Goal: Find specific page/section: Find specific page/section

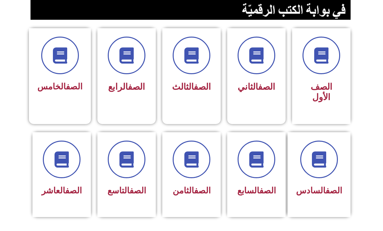
scroll to position [154, 0]
click at [207, 180] on div "الصف الثامن" at bounding box center [192, 170] width 42 height 58
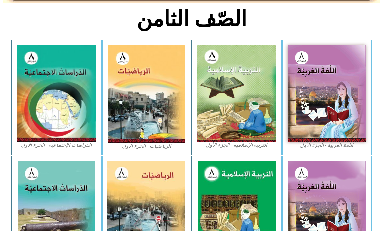
scroll to position [155, 0]
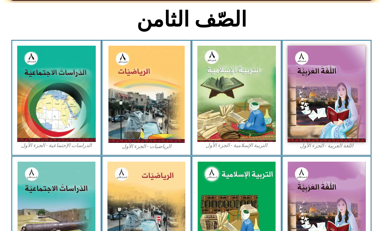
click at [257, 125] on img at bounding box center [236, 94] width 78 height 96
click at [264, 121] on img at bounding box center [236, 94] width 78 height 96
click at [264, 124] on img at bounding box center [236, 94] width 78 height 96
click at [255, 117] on img at bounding box center [236, 94] width 78 height 96
click at [251, 104] on img at bounding box center [236, 94] width 78 height 96
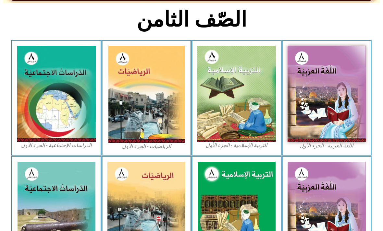
click at [257, 89] on img at bounding box center [236, 94] width 78 height 96
click at [259, 98] on img at bounding box center [236, 94] width 78 height 96
click at [241, 93] on img at bounding box center [236, 94] width 78 height 96
click at [237, 99] on img at bounding box center [236, 94] width 78 height 96
click at [230, 96] on img at bounding box center [236, 94] width 78 height 96
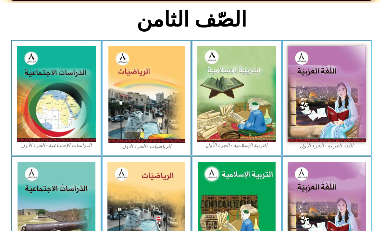
click at [257, 121] on img at bounding box center [236, 94] width 78 height 96
click at [250, 106] on img at bounding box center [236, 94] width 78 height 96
